Goal: Information Seeking & Learning: Learn about a topic

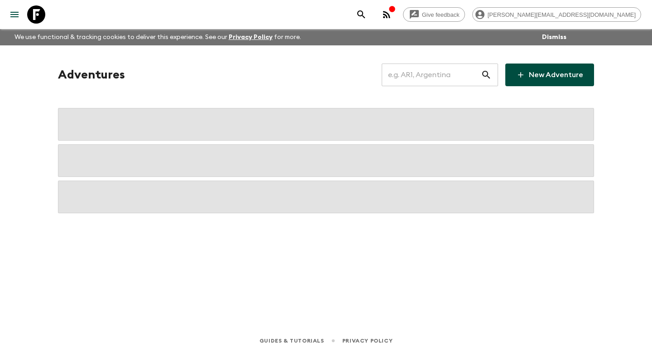
click at [449, 77] on input "text" at bounding box center [431, 74] width 99 height 25
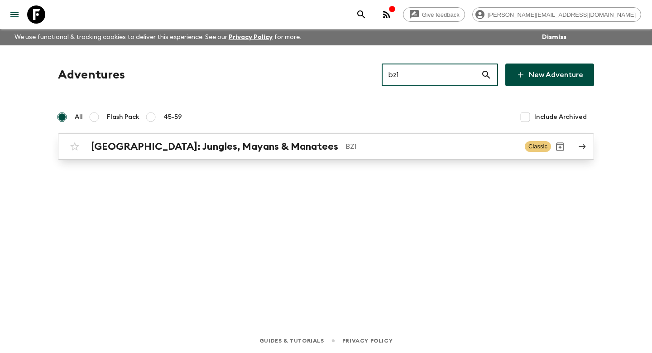
type input "bz1"
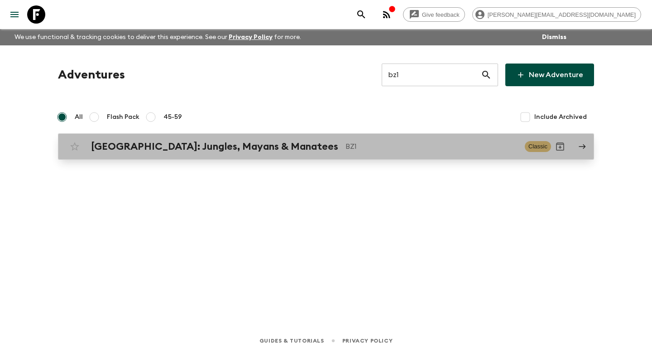
click at [398, 159] on link "Belize: Jungles, Mayans & Manatees BZ1 Classic" at bounding box center [326, 146] width 536 height 26
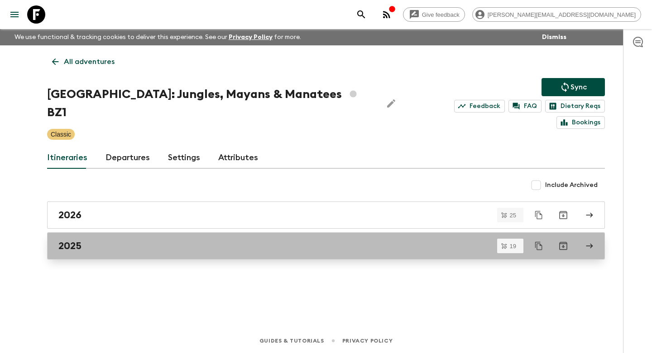
click at [174, 240] on div "2025" at bounding box center [317, 246] width 518 height 12
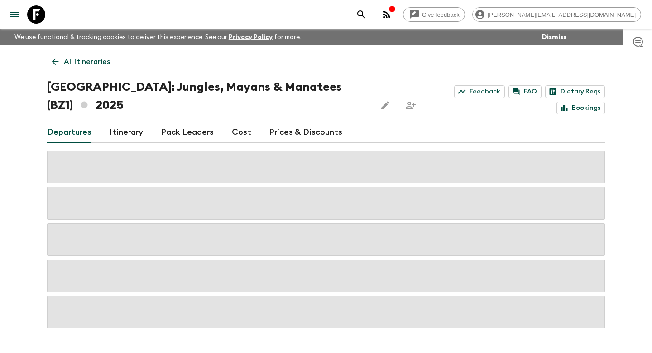
scroll to position [7, 0]
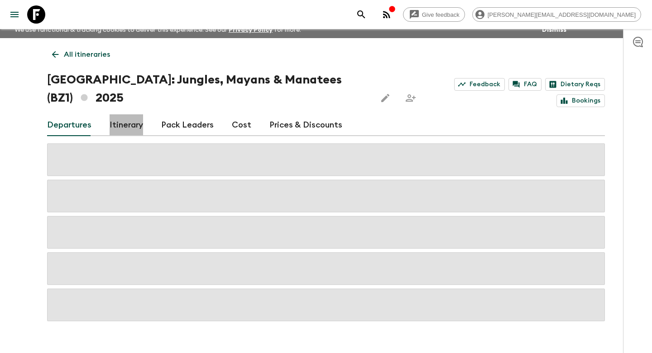
click at [134, 114] on link "Itinerary" at bounding box center [127, 125] width 34 height 22
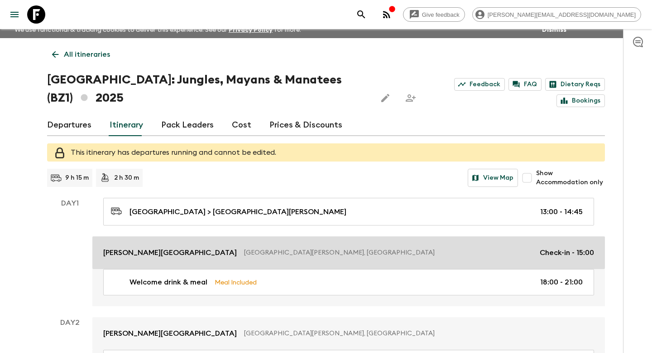
click at [197, 236] on link "Cassia Hill Resort San Ignacio, Belize Check-in - 15:00" at bounding box center [348, 252] width 513 height 33
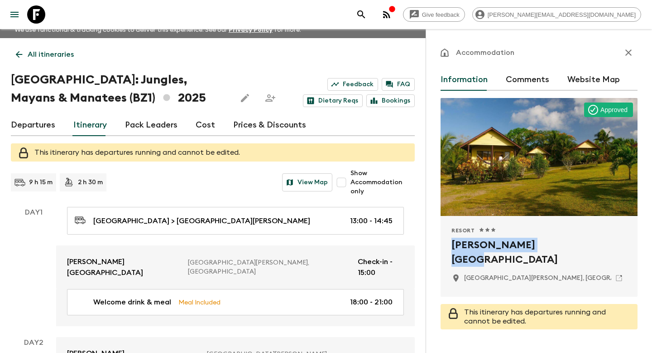
drag, startPoint x: 538, startPoint y: 245, endPoint x: 454, endPoint y: 243, distance: 84.3
click at [454, 243] on h2 "Cassia Hill Resort" at bounding box center [539, 251] width 175 height 29
click at [638, 54] on div "Accommodation Information Comments Website Map Approved Resort 1 Star 2 Stars 3…" at bounding box center [539, 205] width 227 height 353
click at [634, 54] on button "button" at bounding box center [629, 52] width 18 height 18
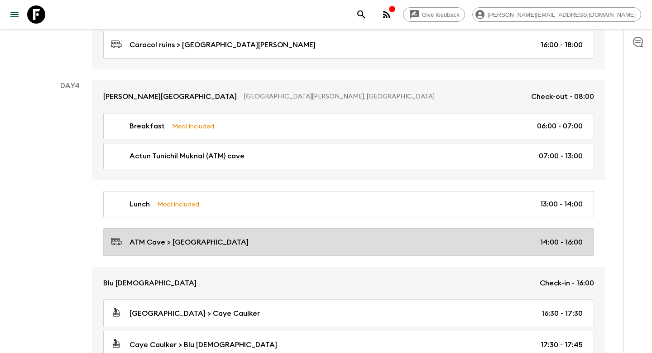
scroll to position [636, 0]
